Goal: Transaction & Acquisition: Obtain resource

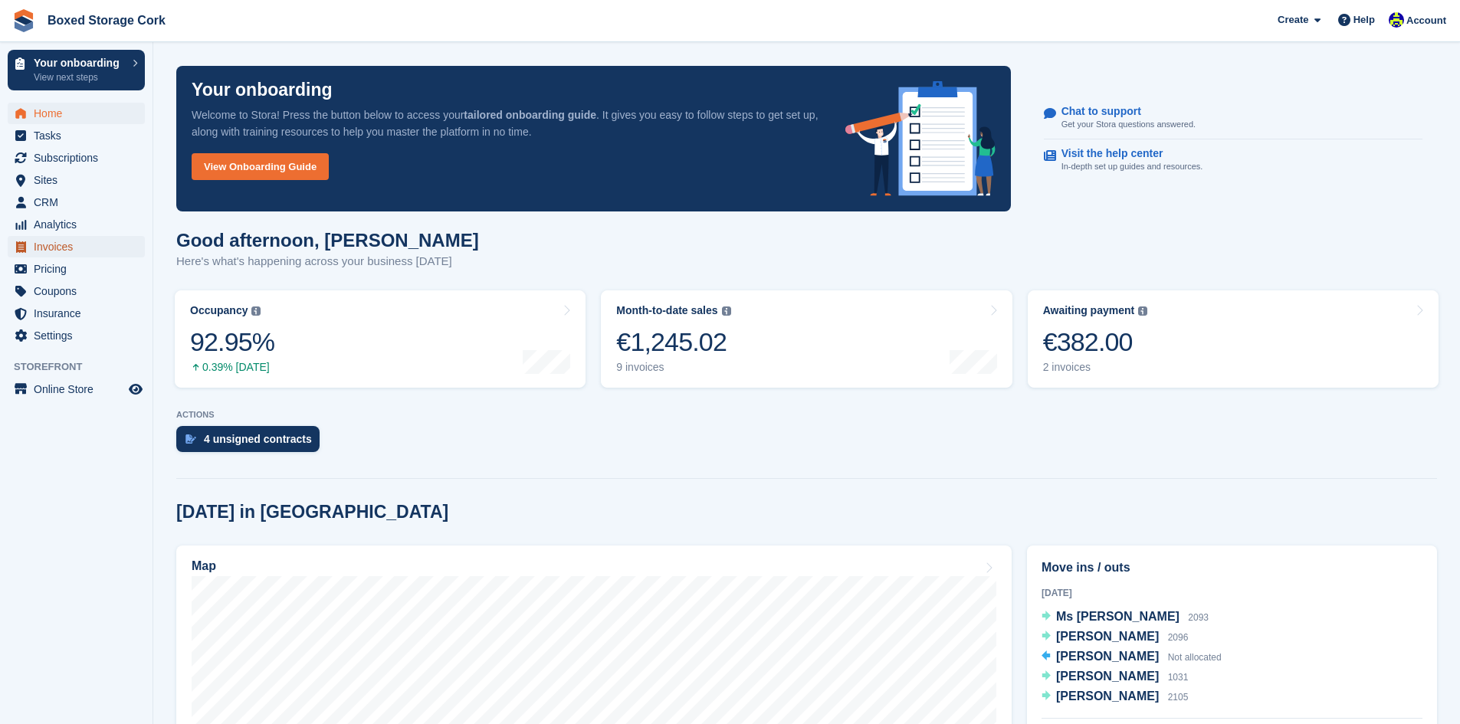
click at [60, 248] on span "Invoices" at bounding box center [80, 246] width 92 height 21
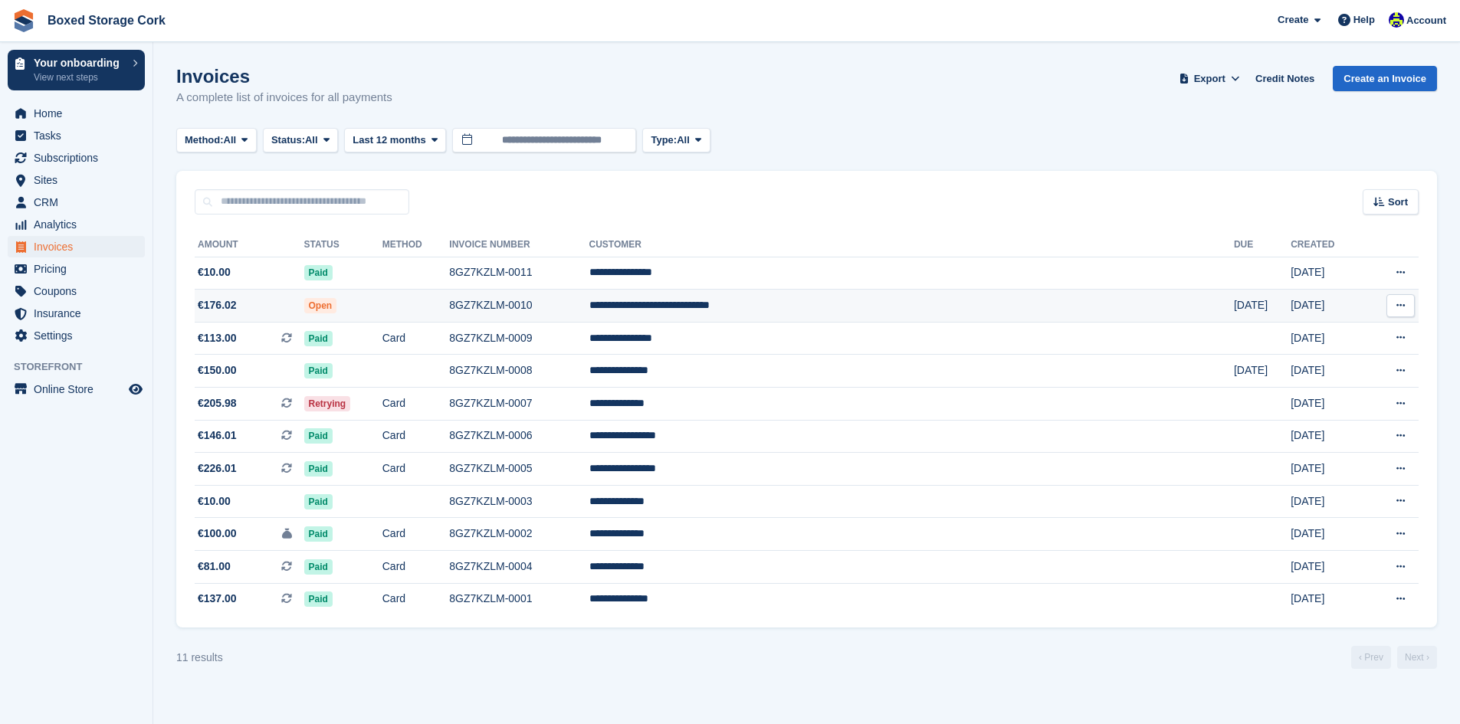
click at [383, 306] on td "Open" at bounding box center [343, 306] width 78 height 33
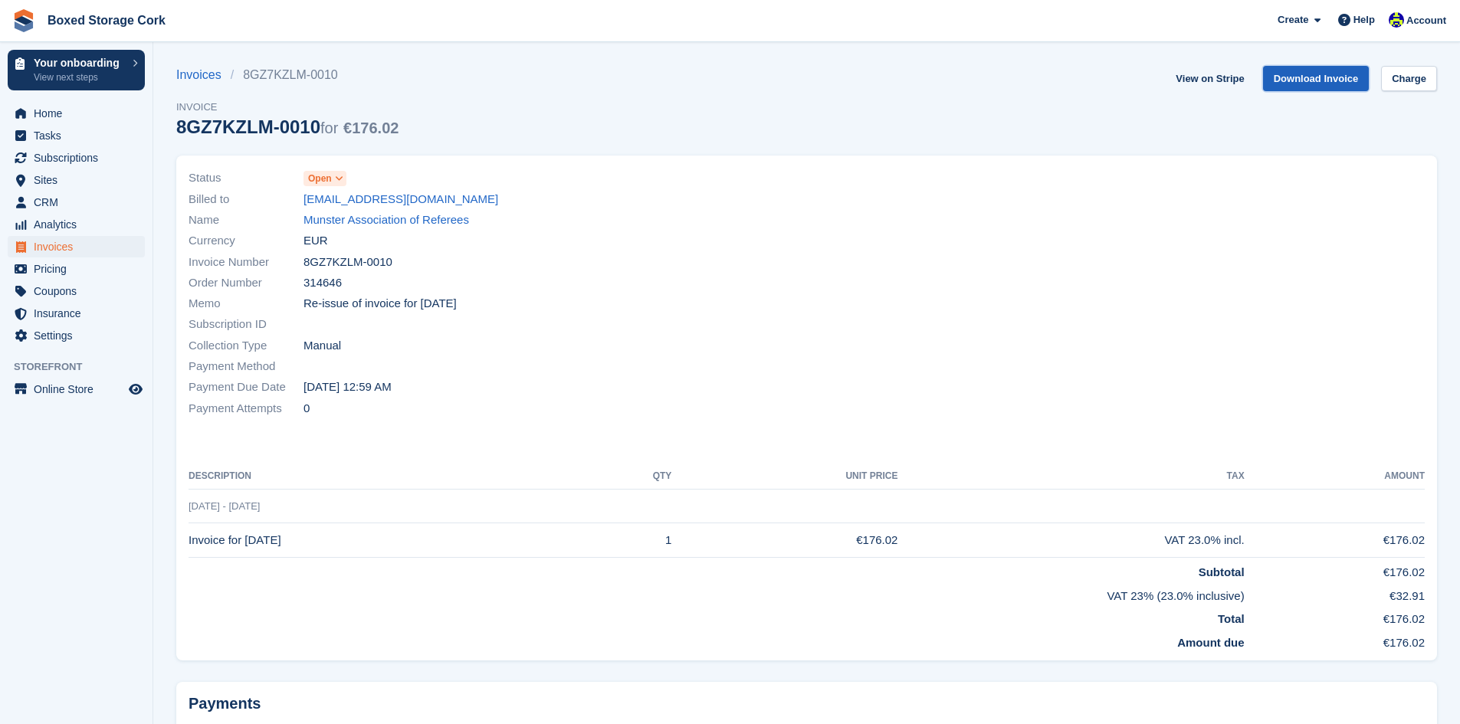
click at [1307, 78] on link "Download Invoice" at bounding box center [1316, 78] width 107 height 25
click at [59, 248] on span "Invoices" at bounding box center [80, 246] width 92 height 21
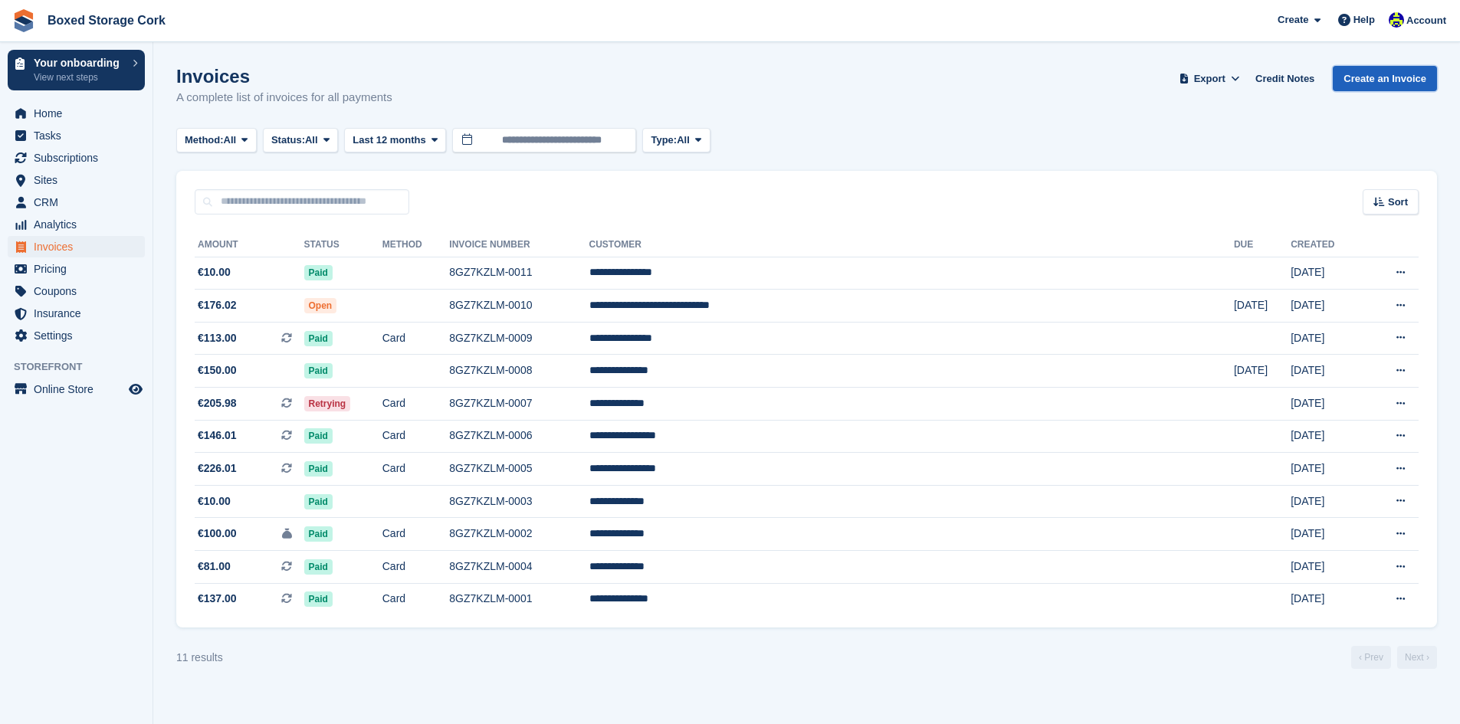
click at [1373, 77] on link "Create an Invoice" at bounding box center [1385, 78] width 104 height 25
click at [292, 304] on span "€176.02" at bounding box center [250, 305] width 110 height 16
